Goal: Task Accomplishment & Management: Manage account settings

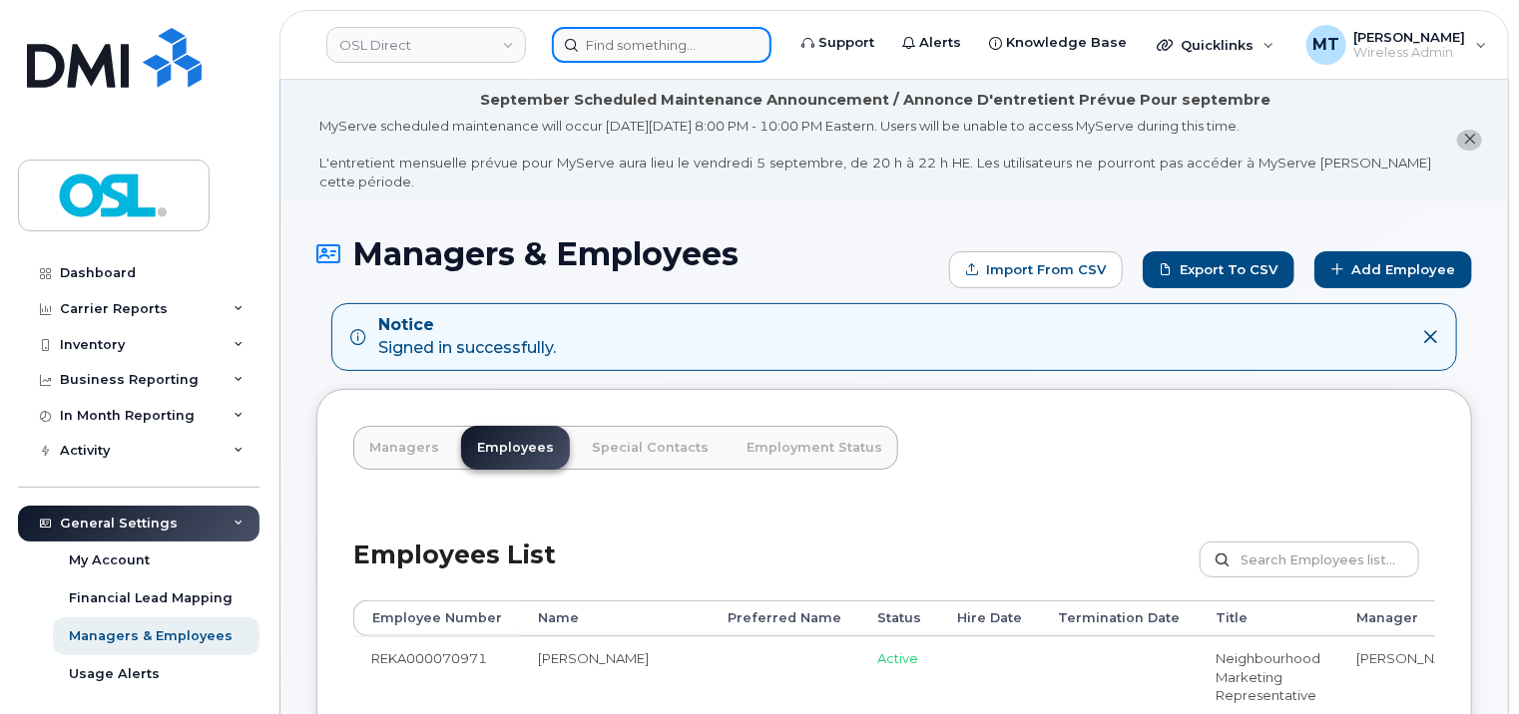
click at [664, 33] on input at bounding box center [662, 45] width 220 height 36
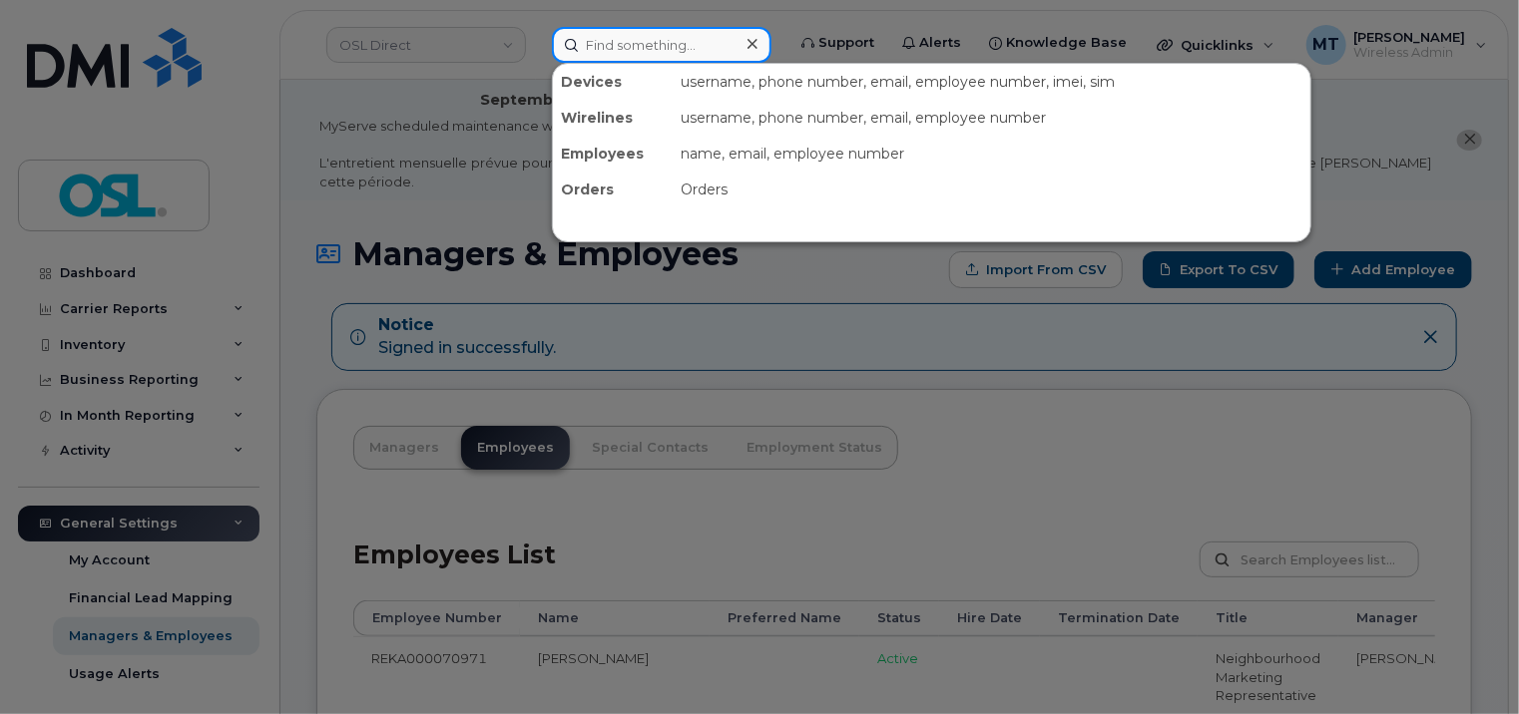
paste input "Richmond BC V7C4T5"
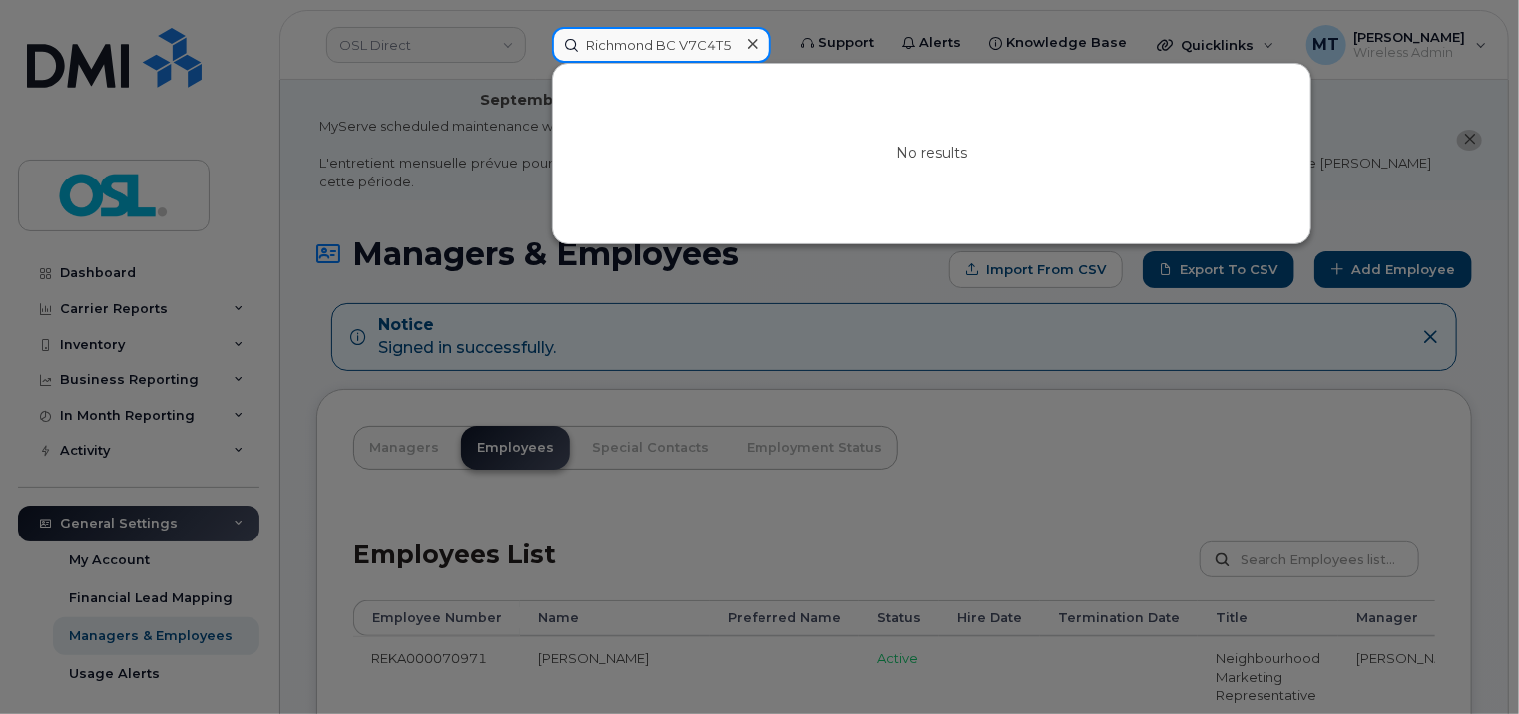
paste input "KOUROSH.NAGHIZADEH@oslhf.com"
click at [610, 40] on input "KOUROSH.NAGHIZADEH@oslhf.com" at bounding box center [662, 45] width 220 height 36
click at [694, 45] on input "KOUROSH.NAGHIZADEH@oslhf.com" at bounding box center [662, 45] width 220 height 36
paste input "Jiwanjot.Singh@osldirect"
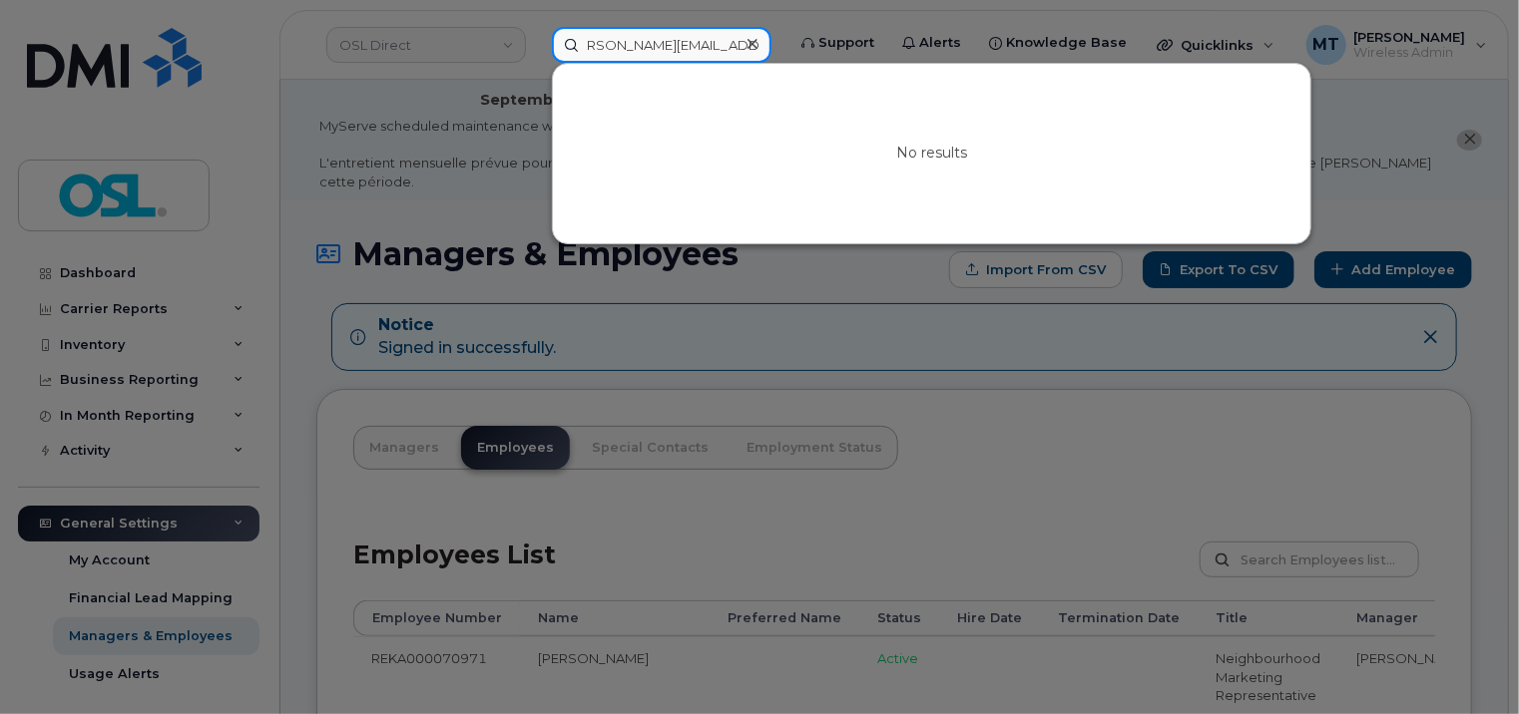
type input "Jiwanjot.Singh@osldirect.com"
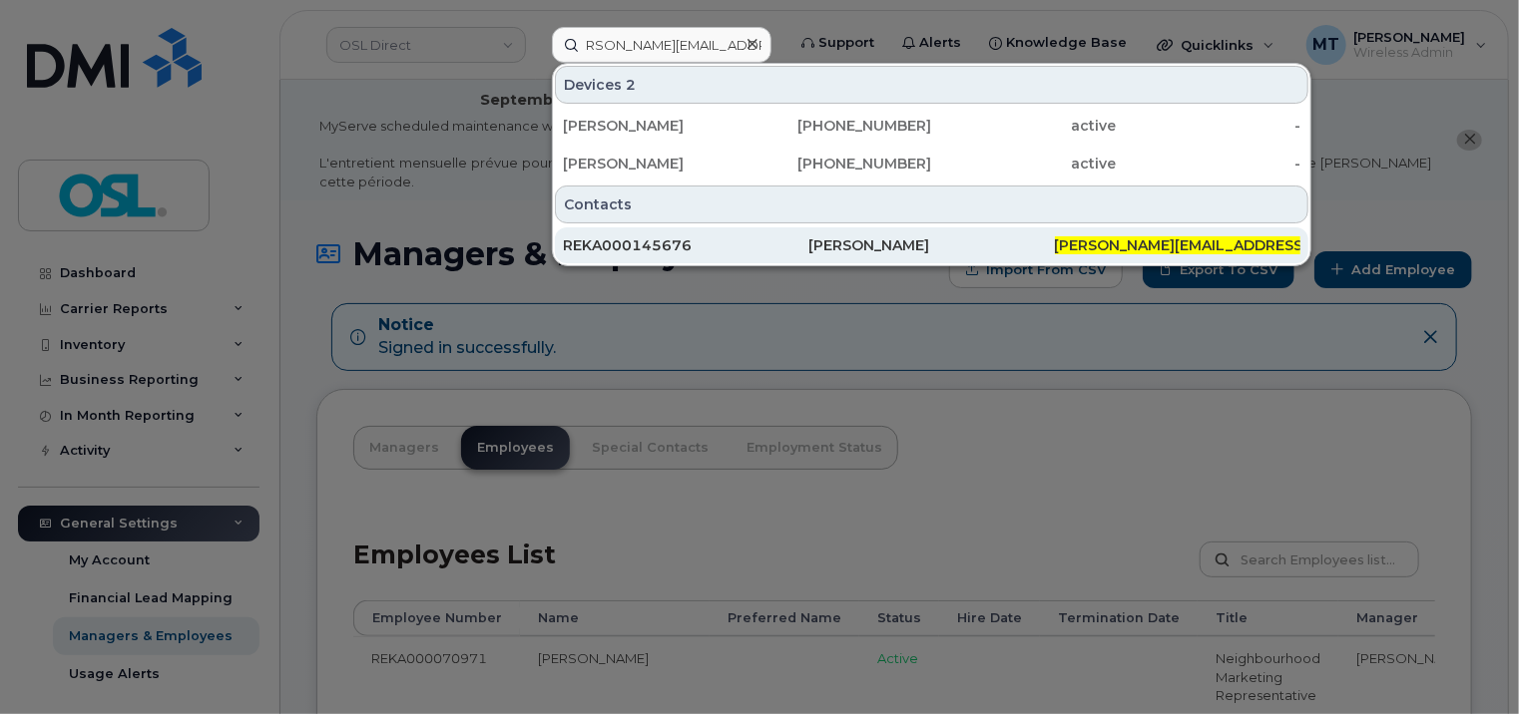
click at [685, 239] on div "REKA000145676" at bounding box center [685, 245] width 245 height 20
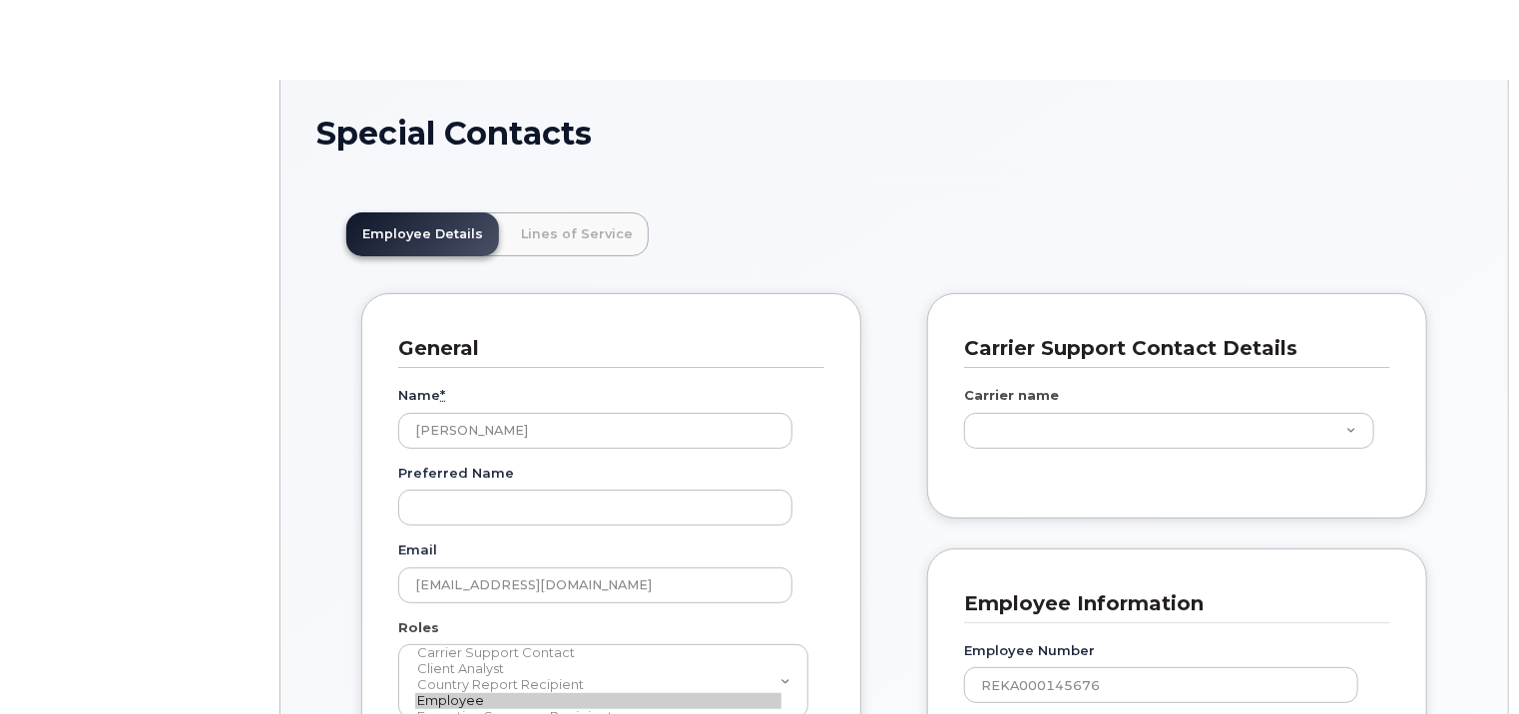
scroll to position [60, 0]
type input "3358035"
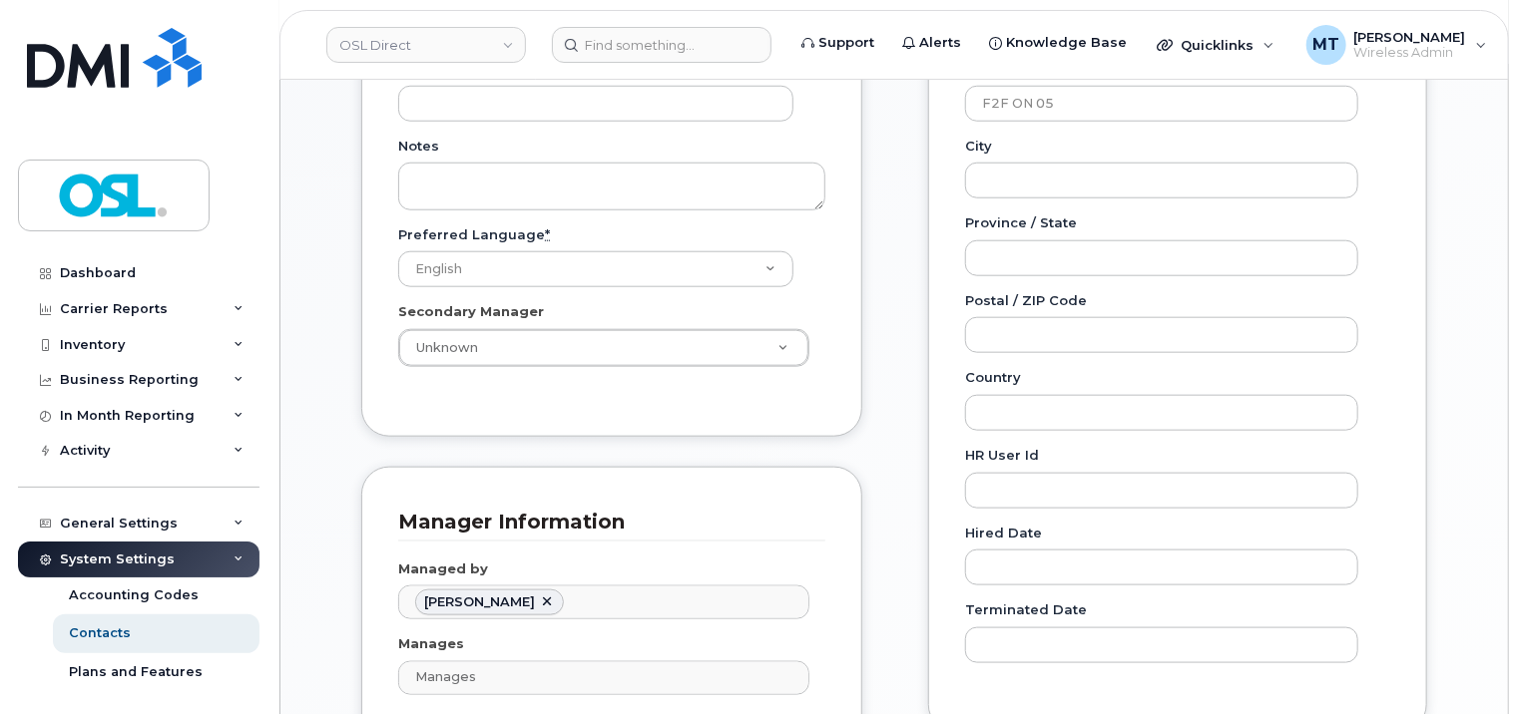
scroll to position [1000, 0]
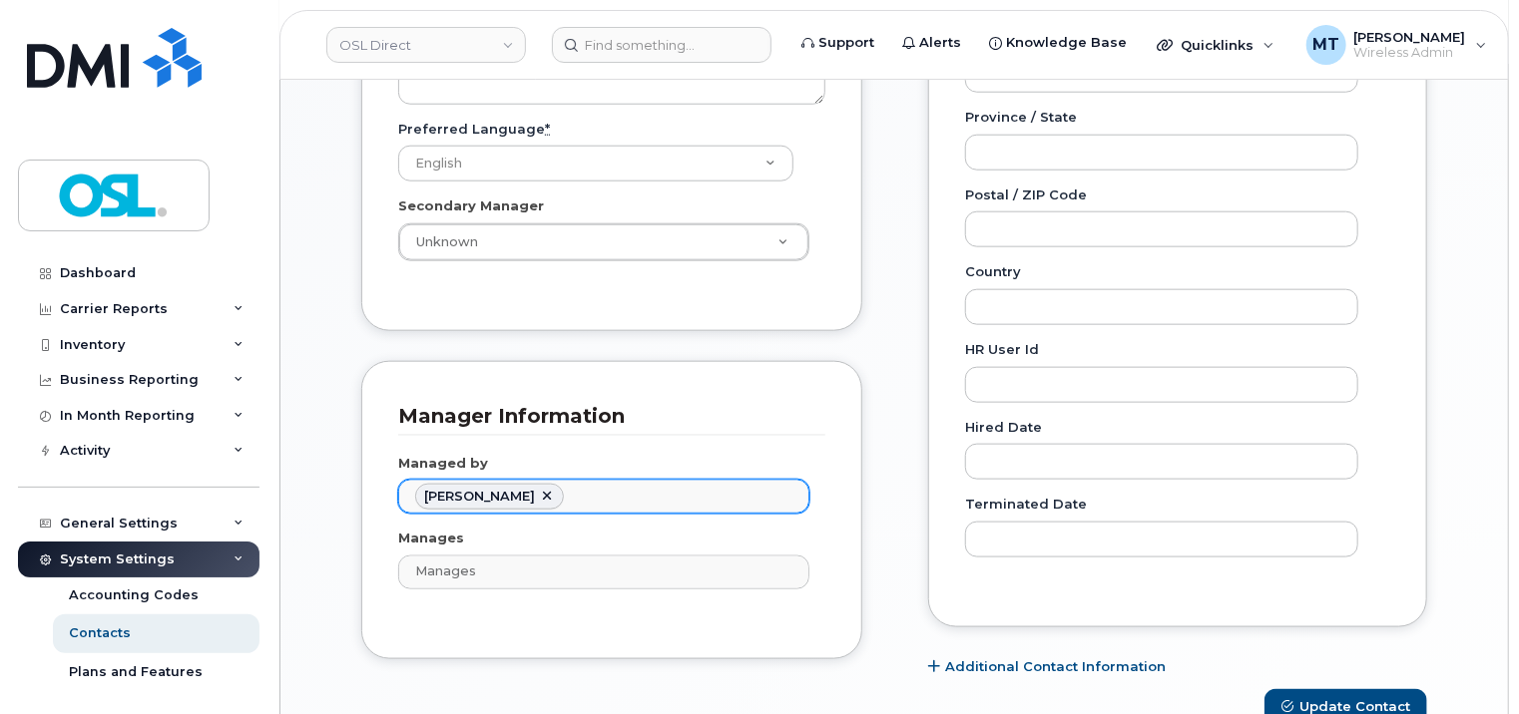
click at [539, 491] on link at bounding box center [547, 497] width 16 height 16
paste input "Chetan Sharma"
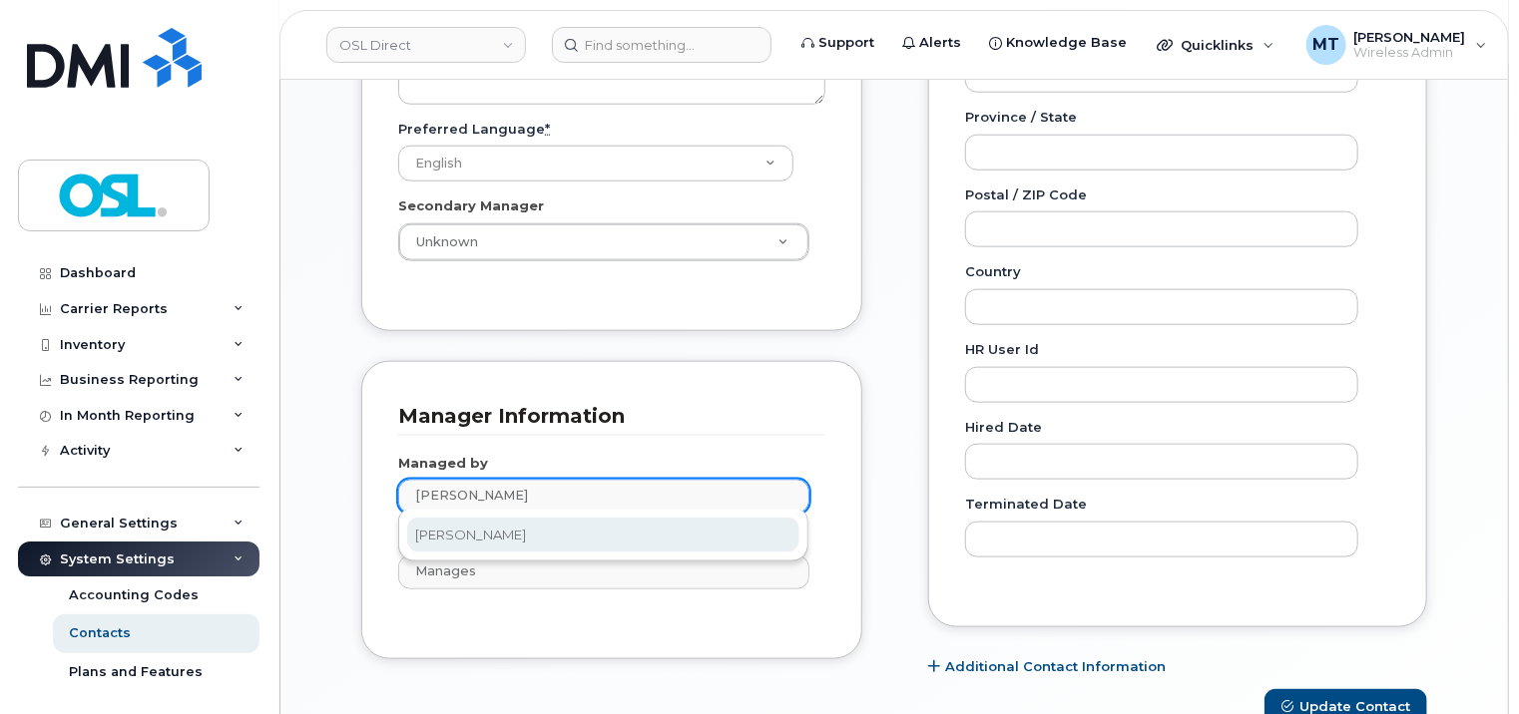
type input "Chetan Sharma"
type input "1526343"
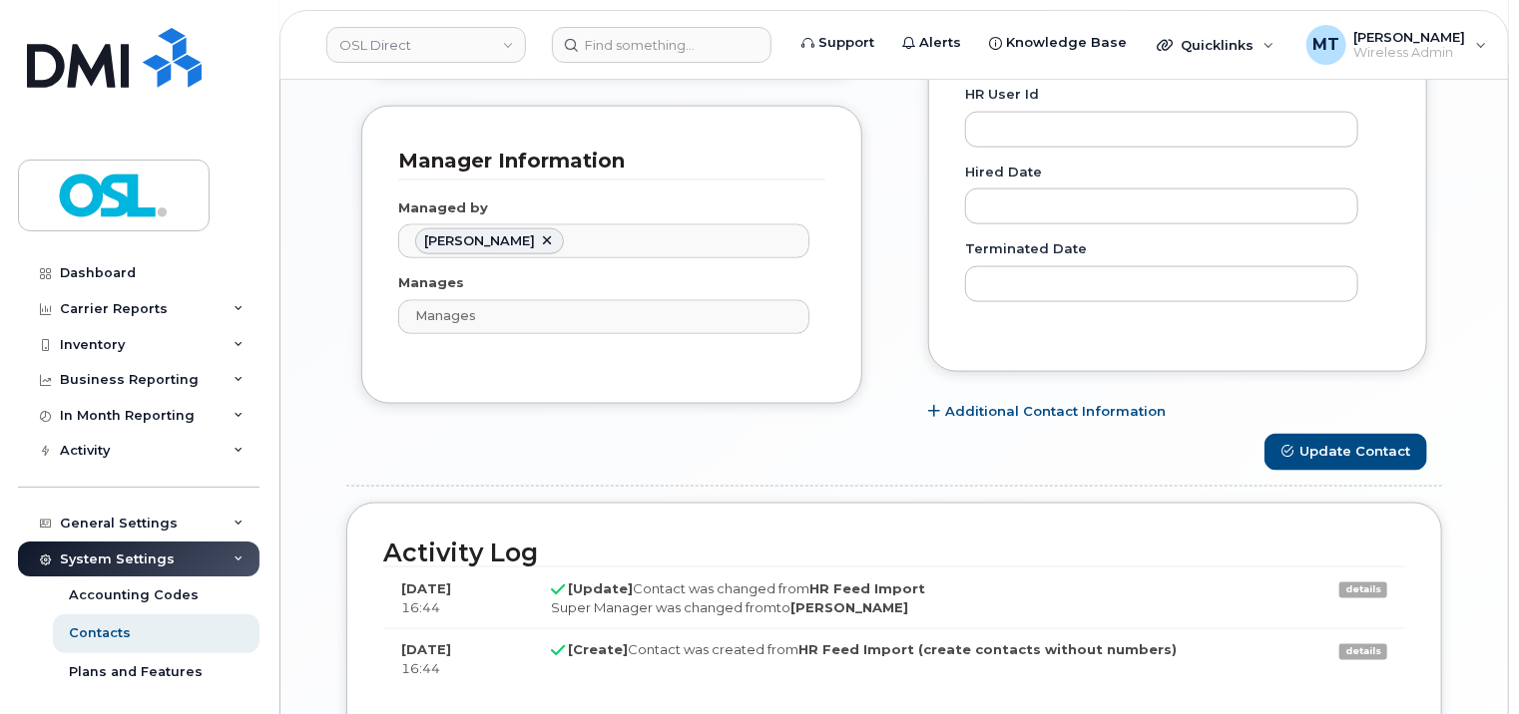
scroll to position [1299, 0]
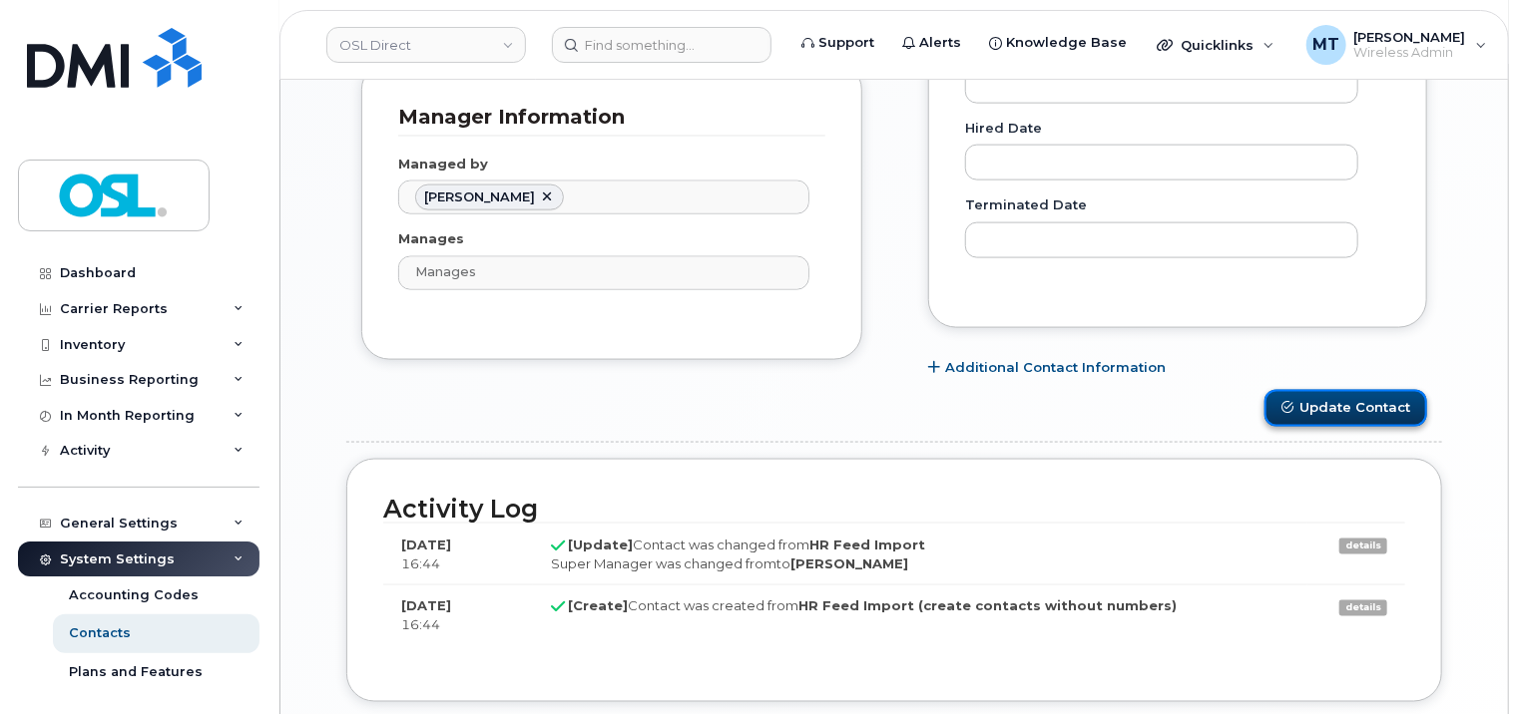
click at [1366, 409] on button "Update Contact" at bounding box center [1345, 408] width 163 height 37
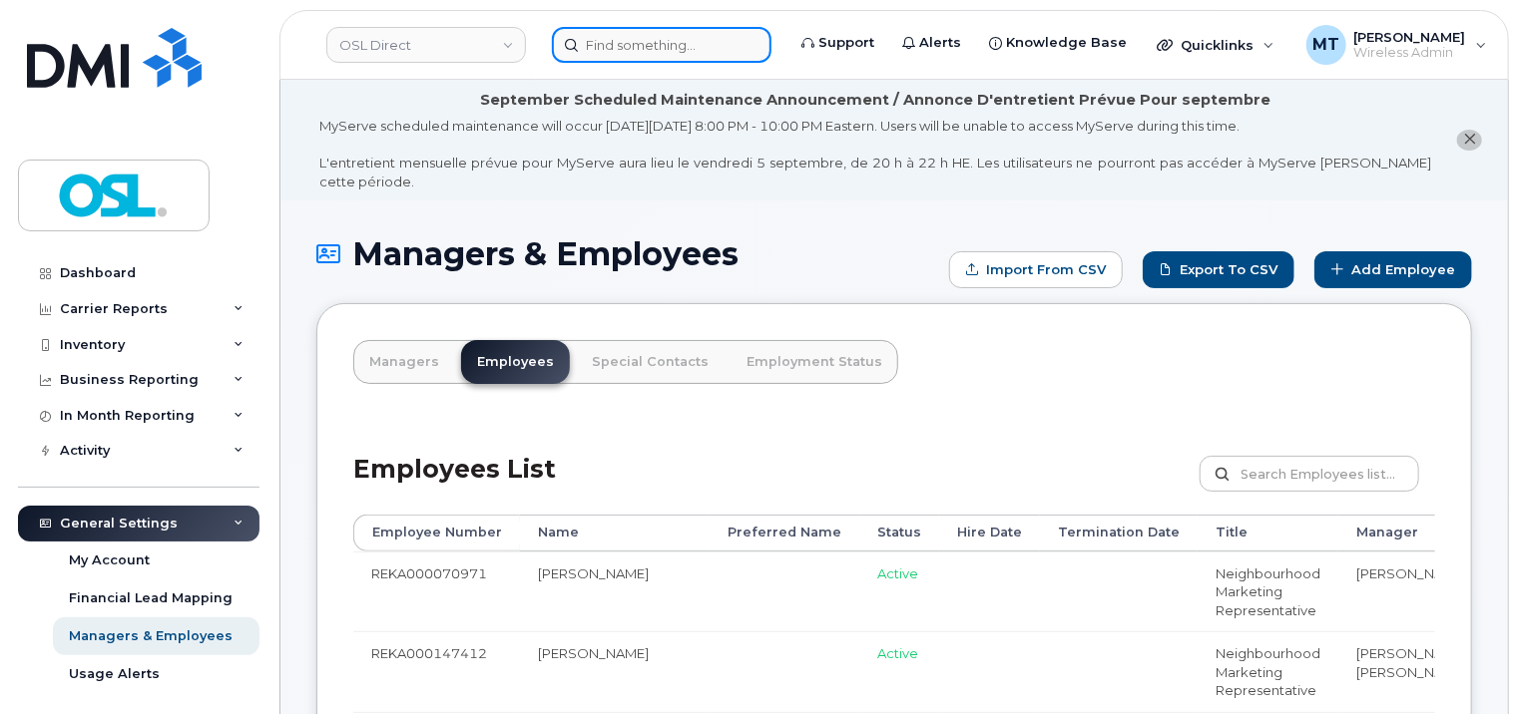
click at [655, 52] on input at bounding box center [662, 45] width 220 height 36
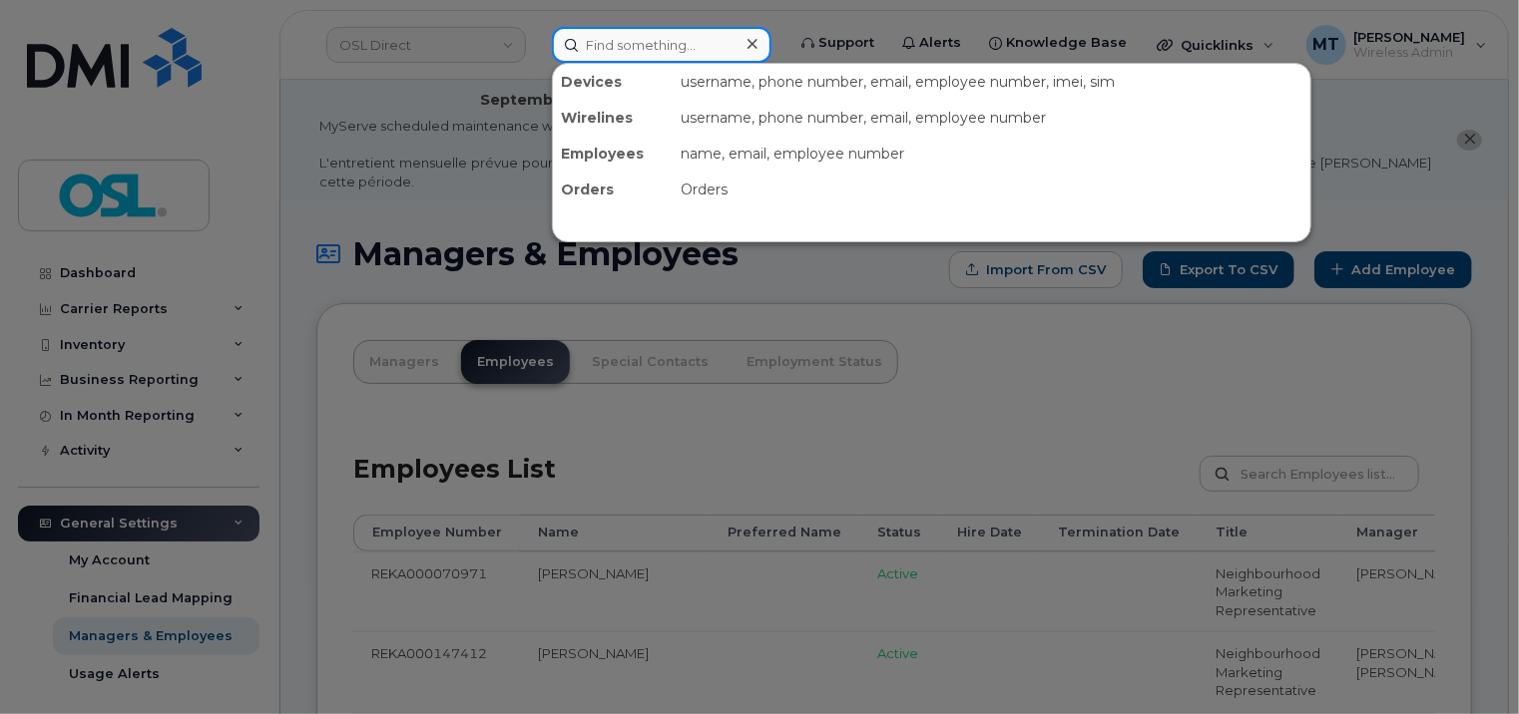
paste input "Amandeep.Amandeep@osldirect.com"
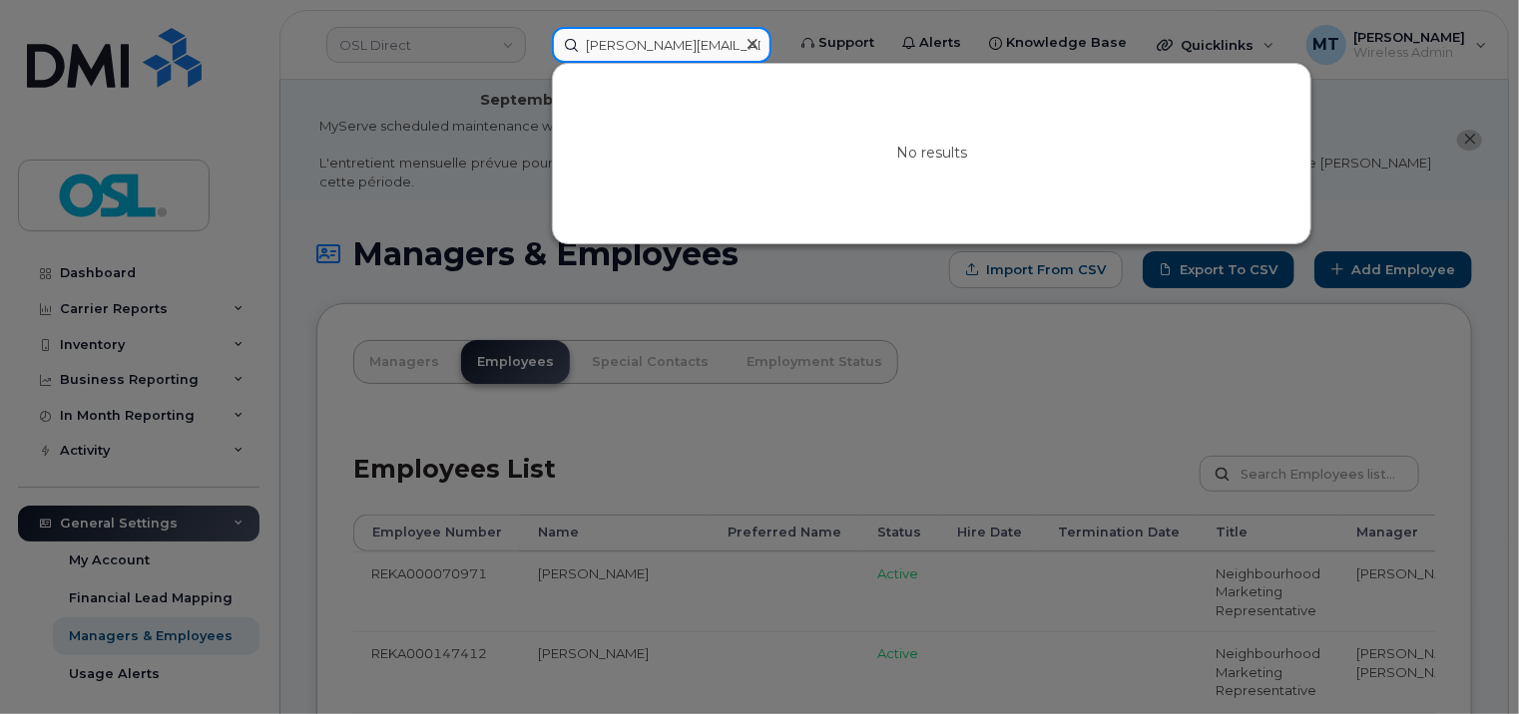
drag, startPoint x: 600, startPoint y: 40, endPoint x: 571, endPoint y: 42, distance: 29.0
click at [571, 42] on input "Amandeep.Amandeep@osldirect.com" at bounding box center [662, 45] width 220 height 36
click at [583, 43] on input "Amandeep.Amandeep@osldirect.com" at bounding box center [662, 45] width 220 height 36
paste input "REKA000145244"
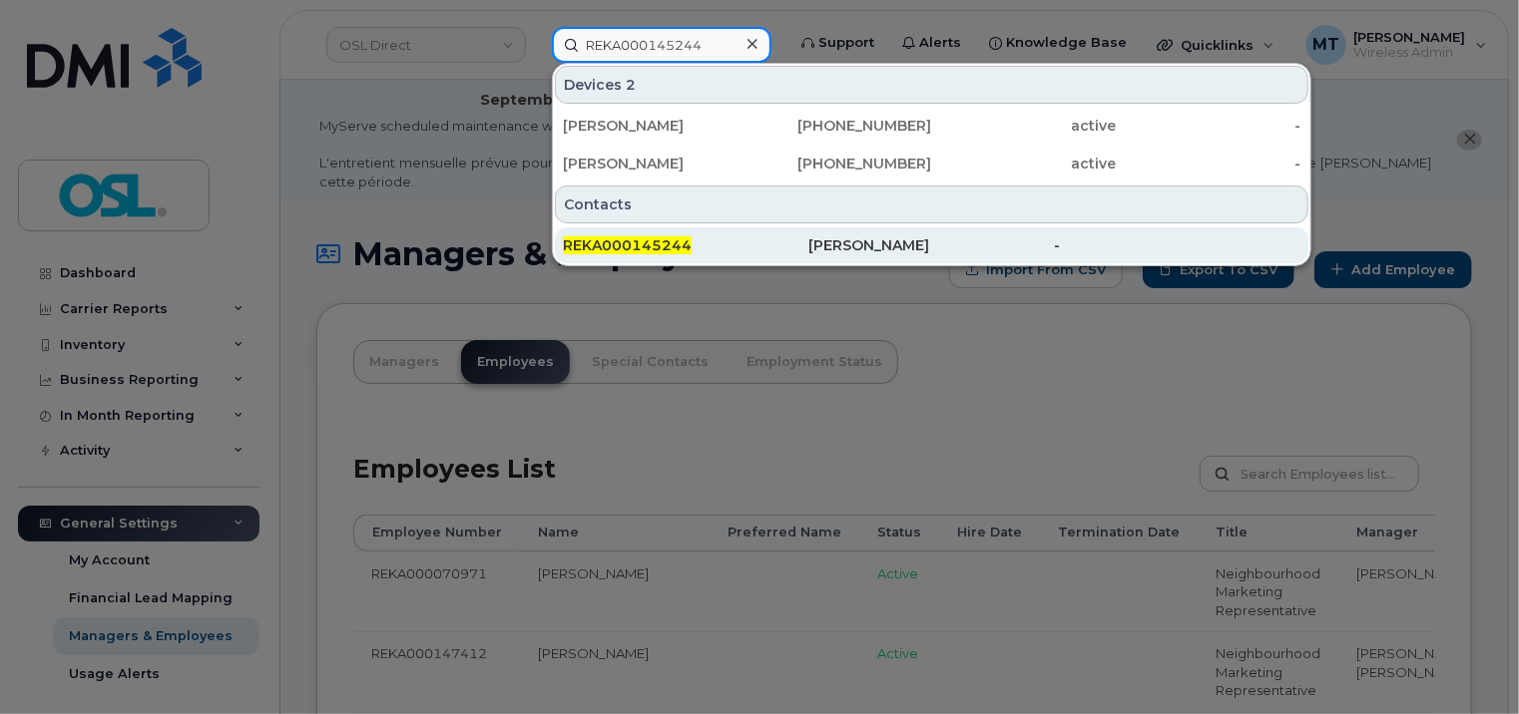
type input "REKA000145244"
click at [659, 240] on span "REKA000145244" at bounding box center [627, 245] width 129 height 18
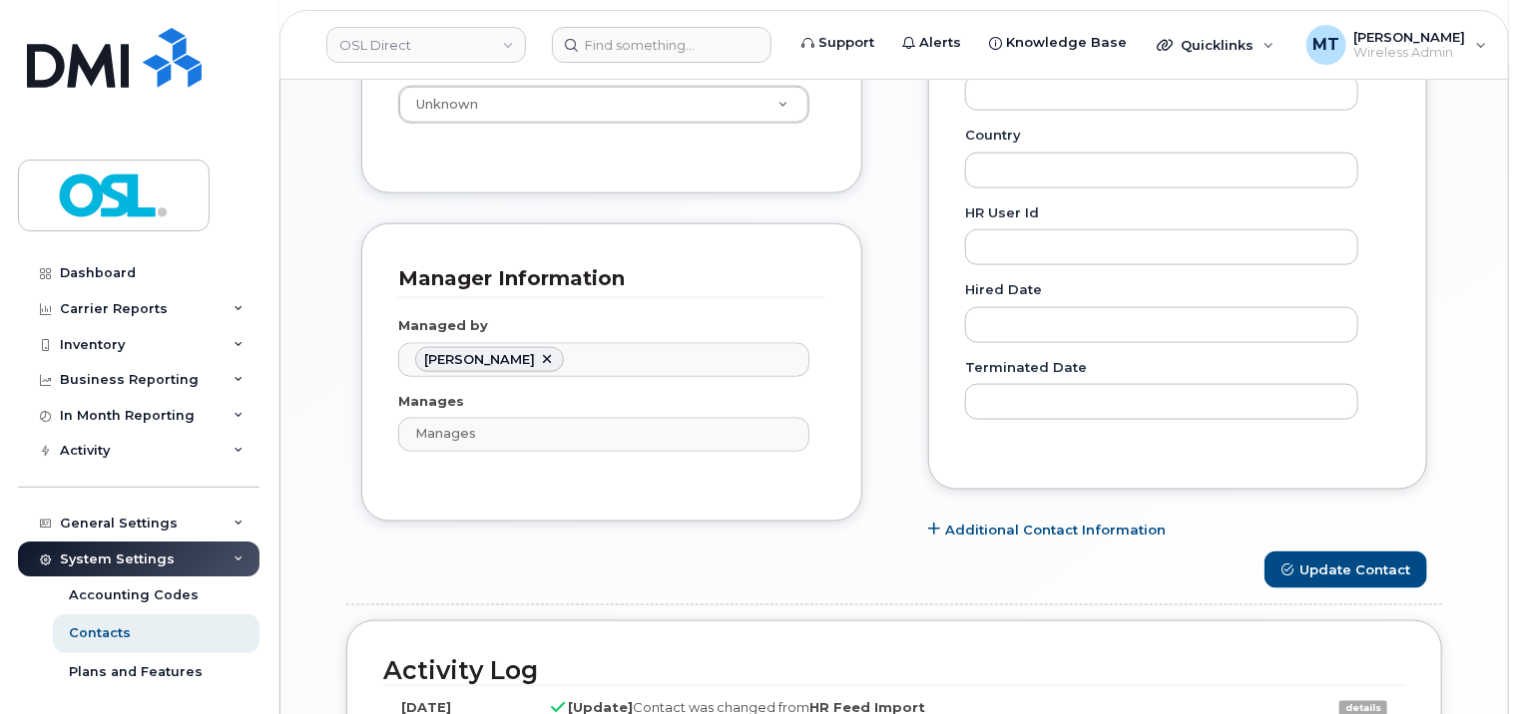
scroll to position [1197, 0]
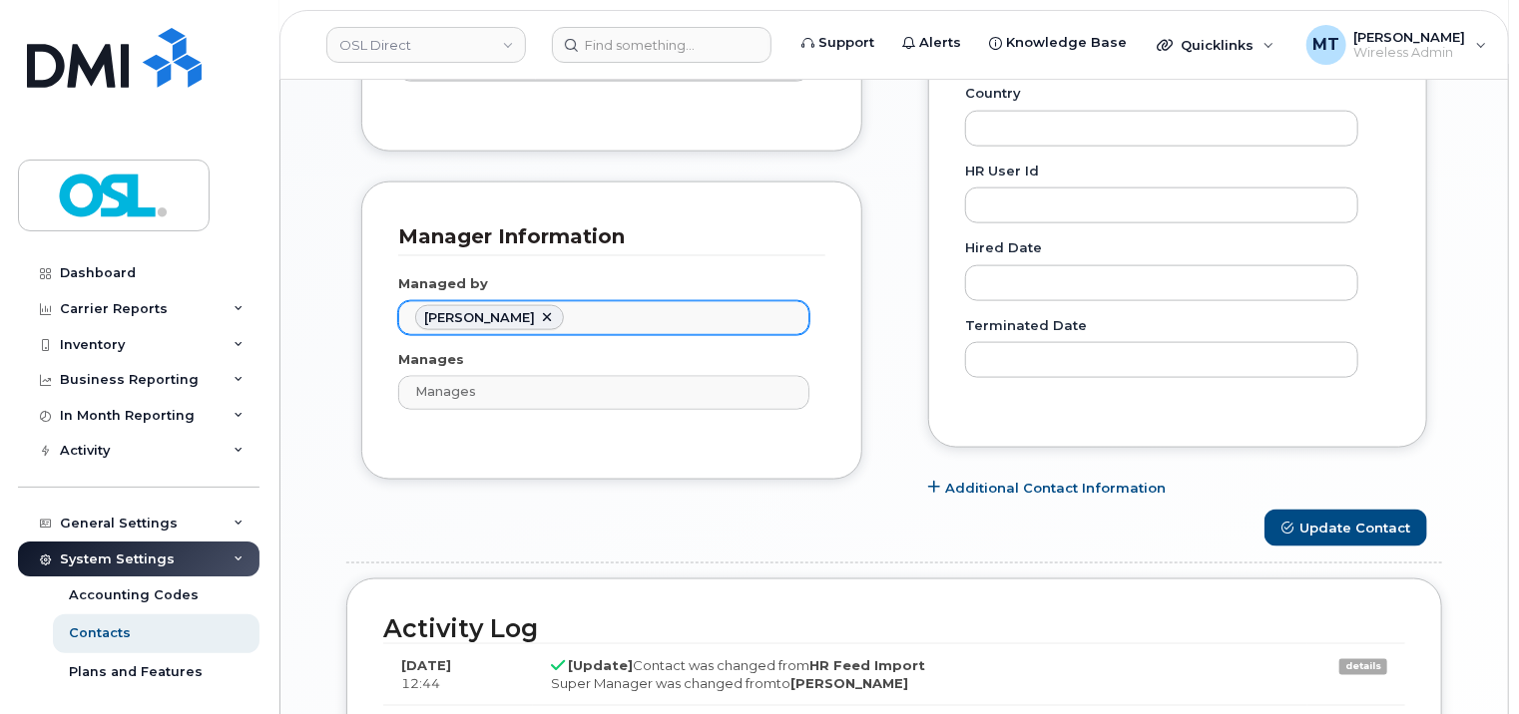
click at [539, 310] on link at bounding box center [547, 318] width 16 height 16
paste input "[PERSON_NAME]"
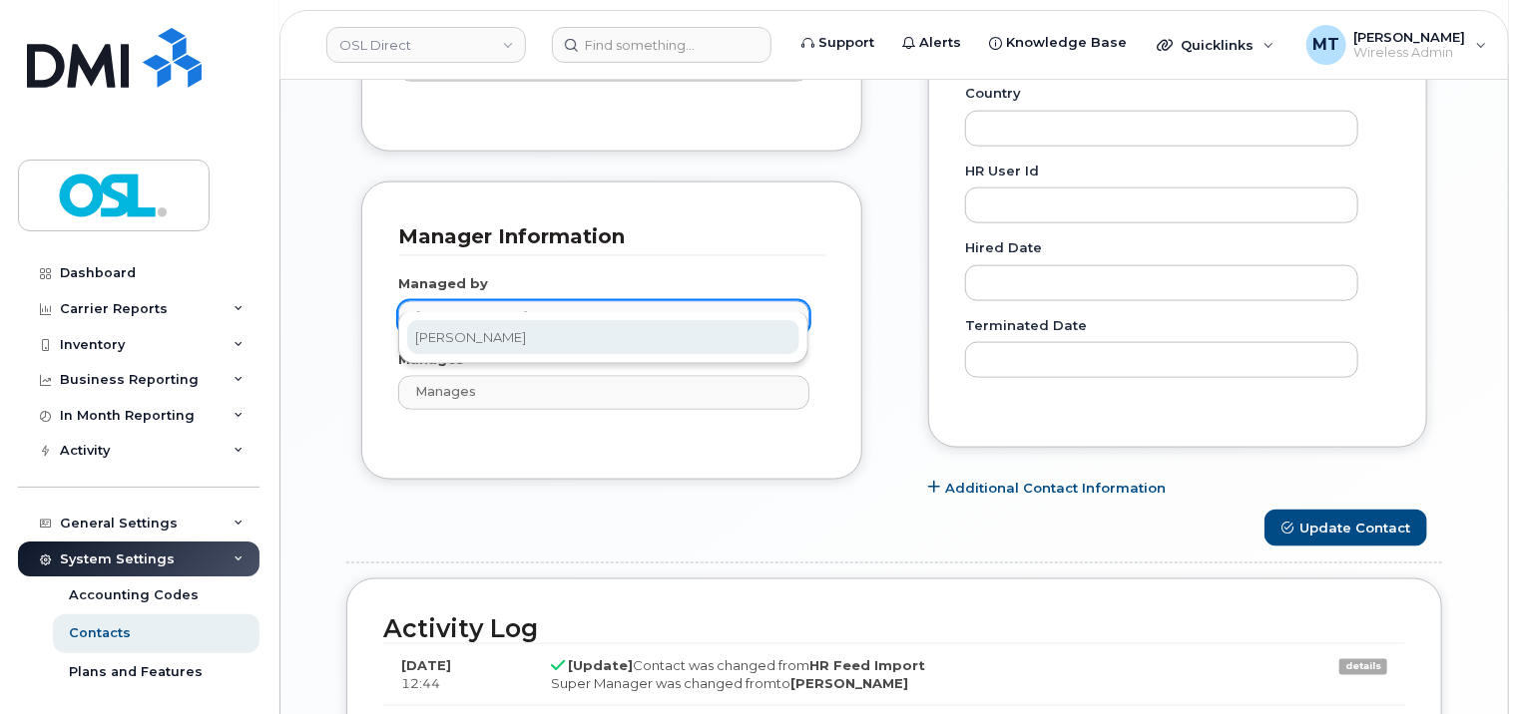
type input "Chetan Sharma"
type input "1526343"
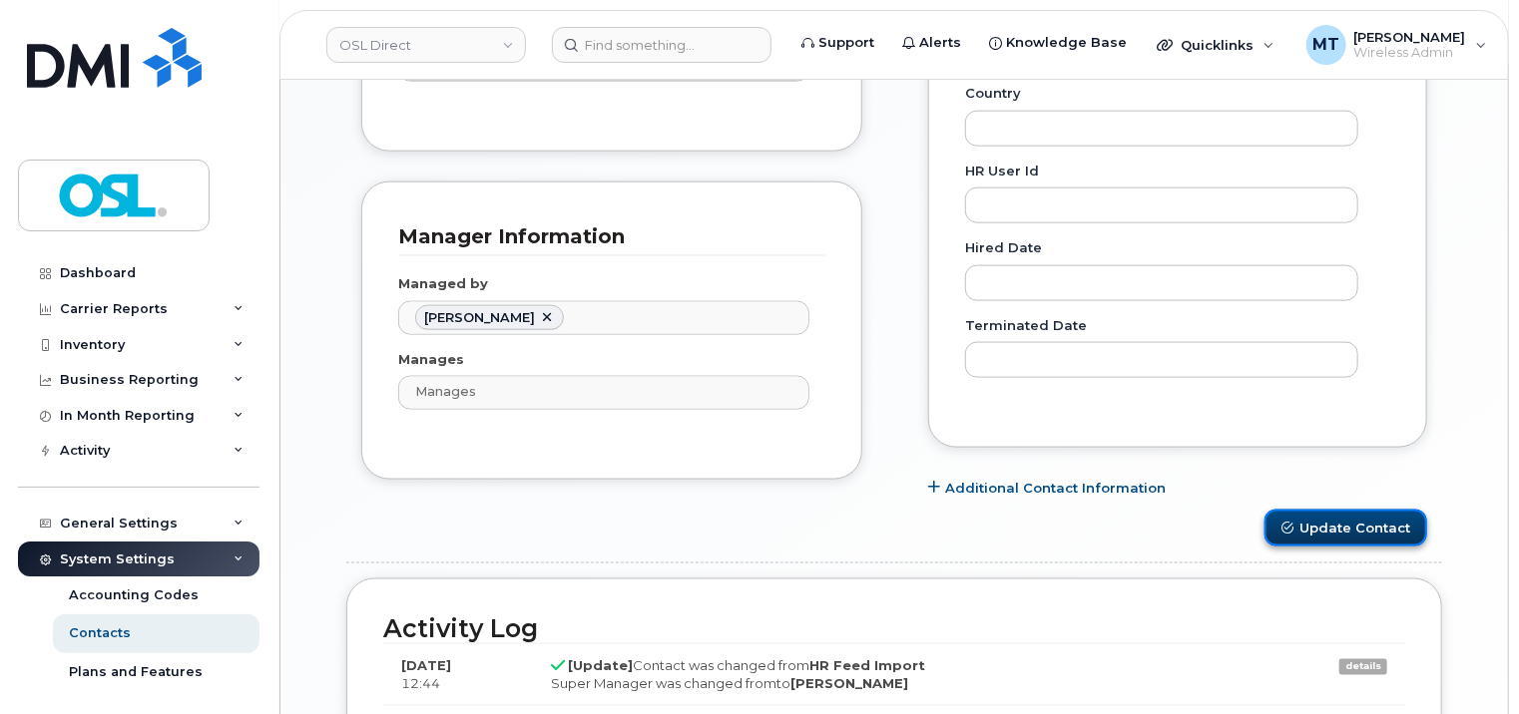
click at [1401, 510] on button "Update Contact" at bounding box center [1345, 528] width 163 height 37
